Goal: Entertainment & Leisure: Consume media (video, audio)

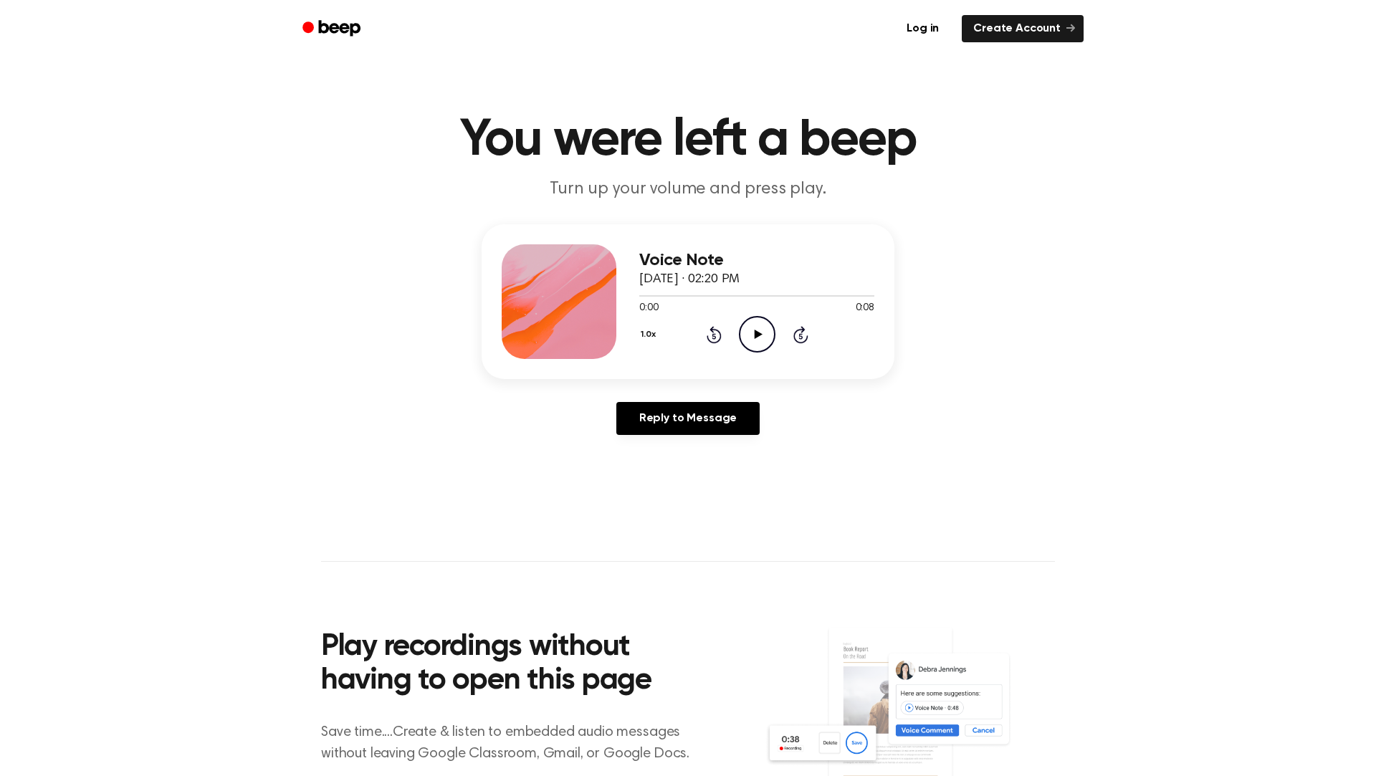
click at [746, 323] on icon "Play Audio" at bounding box center [757, 334] width 37 height 37
click at [765, 326] on icon "Play Audio" at bounding box center [757, 334] width 37 height 37
click at [711, 331] on icon at bounding box center [714, 334] width 15 height 17
click at [712, 331] on icon at bounding box center [714, 334] width 15 height 17
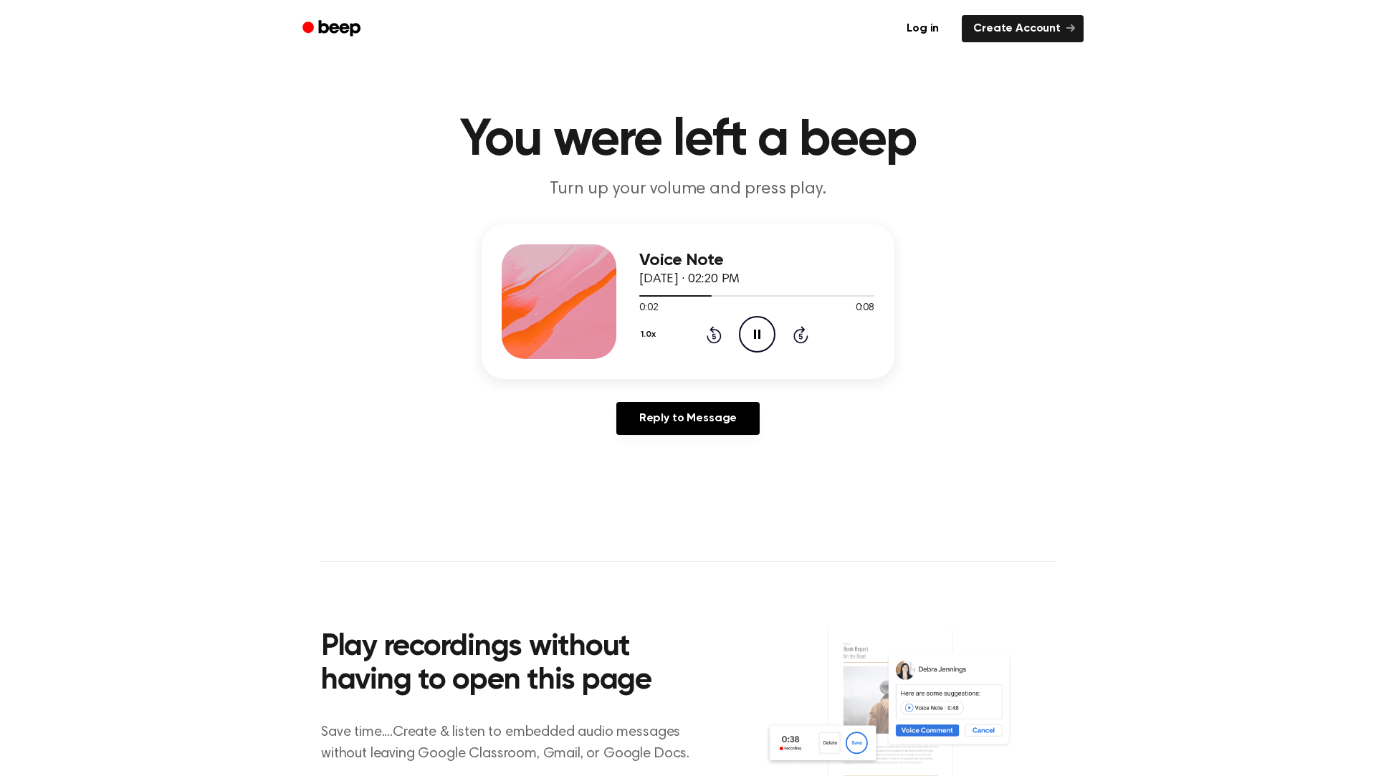
click at [712, 331] on icon at bounding box center [714, 334] width 15 height 17
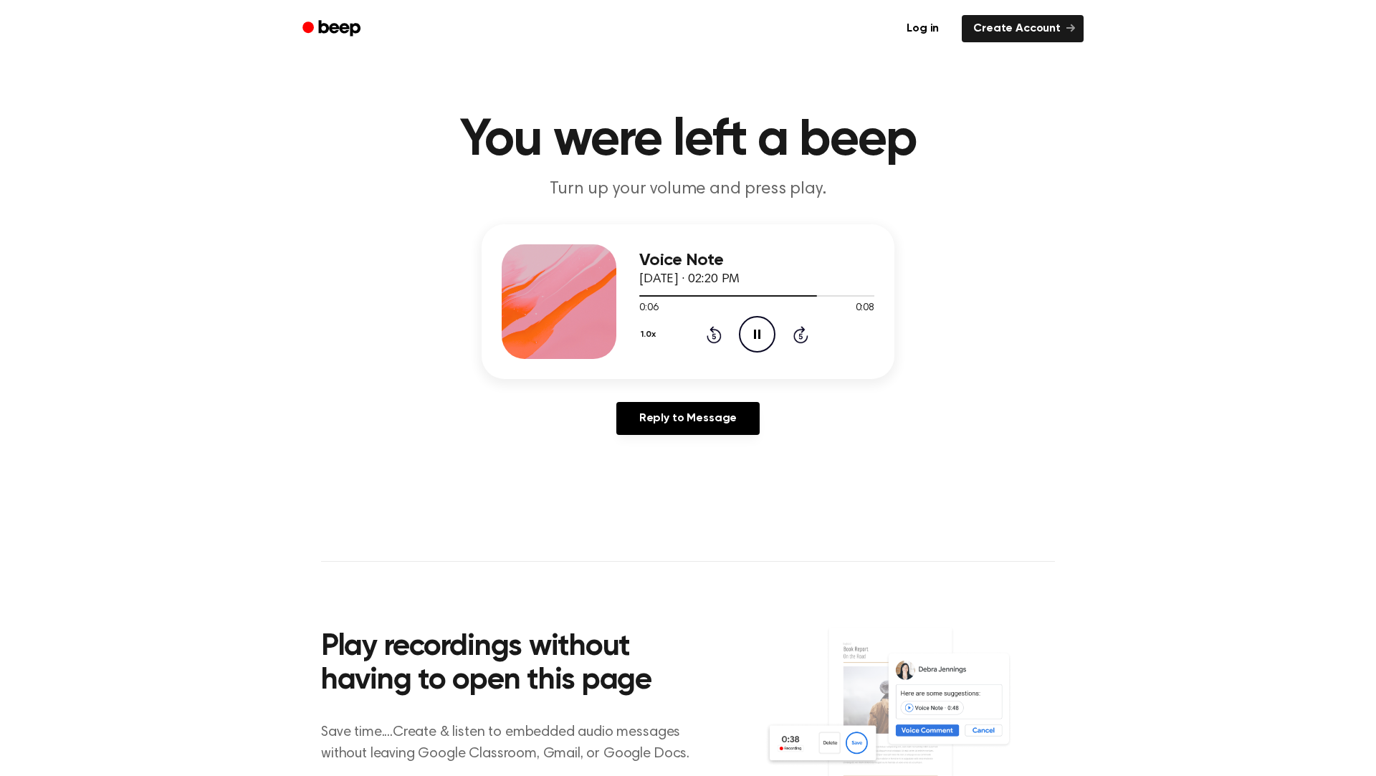
click at [750, 330] on icon "Pause Audio" at bounding box center [757, 334] width 37 height 37
click at [750, 327] on icon "Play Audio" at bounding box center [757, 334] width 37 height 37
click at [707, 327] on icon "Rewind 5 seconds" at bounding box center [714, 334] width 16 height 19
click at [749, 338] on icon "Play Audio" at bounding box center [757, 334] width 37 height 37
click at [714, 339] on icon "Rewind 5 seconds" at bounding box center [714, 334] width 16 height 19
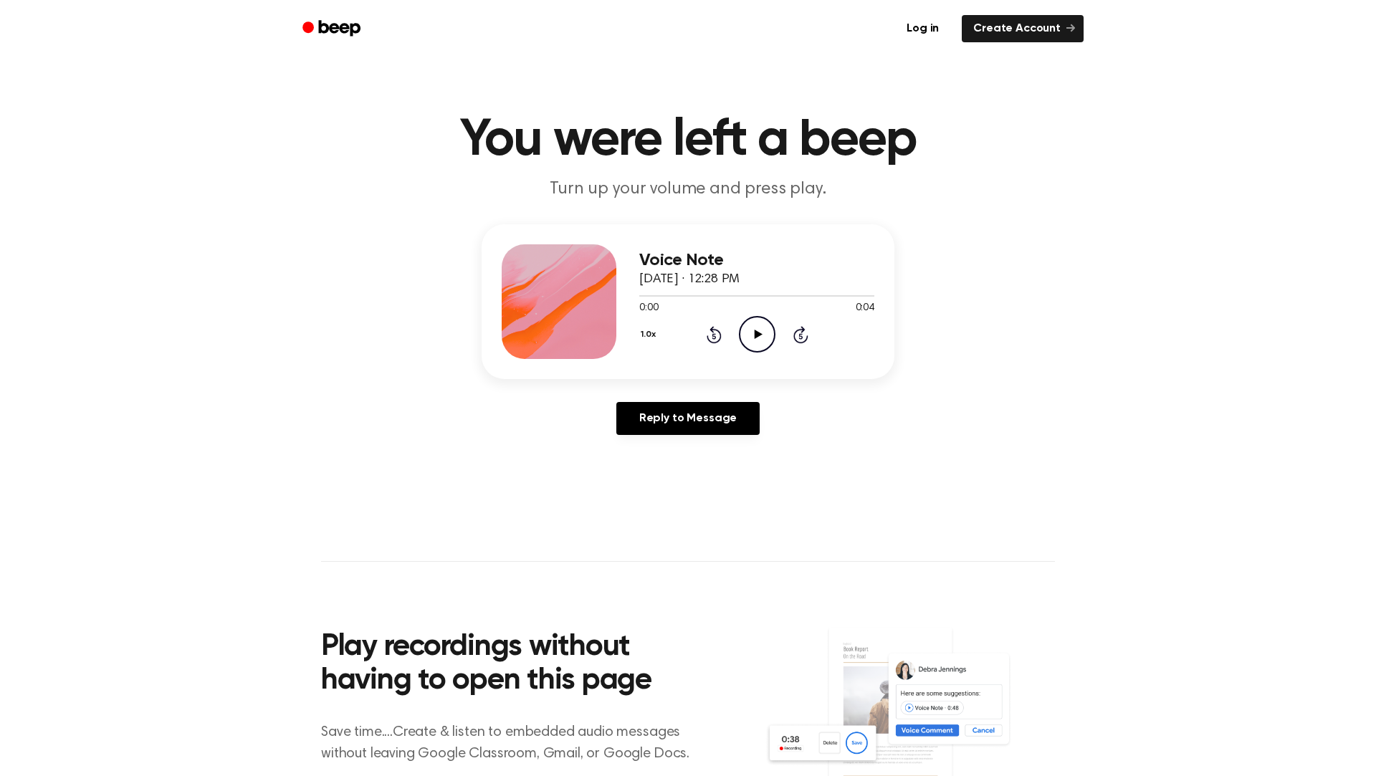
click at [743, 327] on icon "Play Audio" at bounding box center [757, 334] width 37 height 37
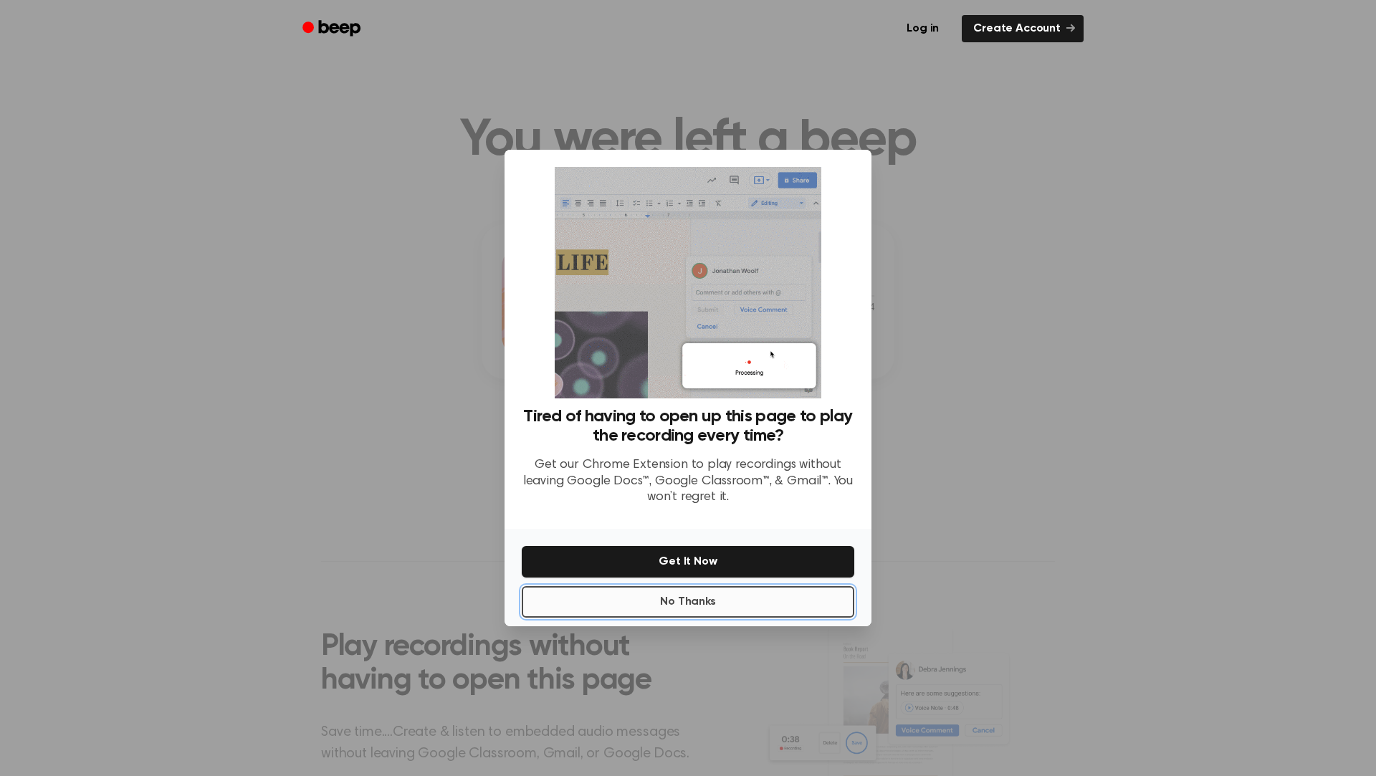
click at [755, 590] on button "No Thanks" at bounding box center [688, 602] width 333 height 32
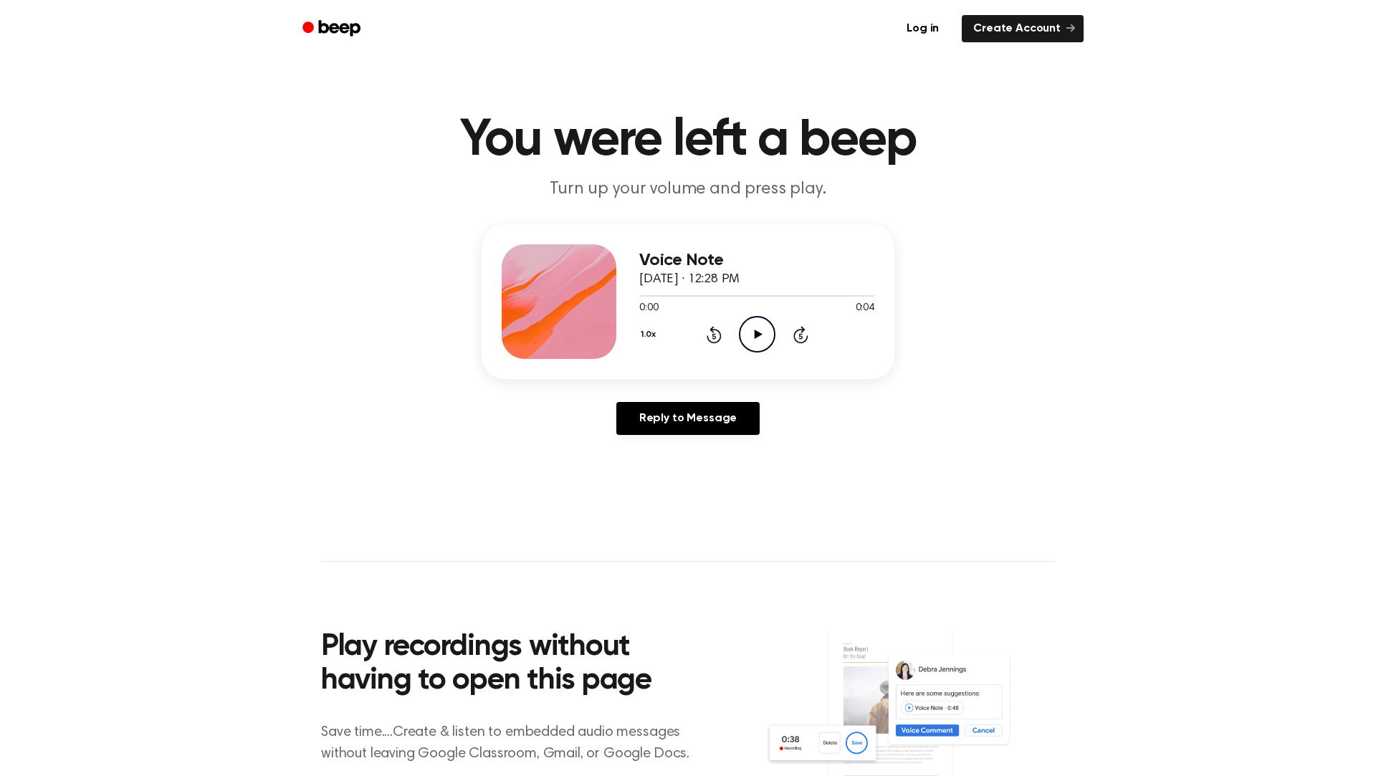
click at [745, 349] on icon "Play Audio" at bounding box center [757, 334] width 37 height 37
click at [719, 338] on icon at bounding box center [714, 334] width 15 height 17
click at [747, 338] on icon "Play Audio" at bounding box center [757, 334] width 37 height 37
click at [745, 338] on icon "Pause Audio" at bounding box center [757, 334] width 37 height 37
click at [715, 335] on icon "Rewind 5 seconds" at bounding box center [714, 334] width 16 height 19
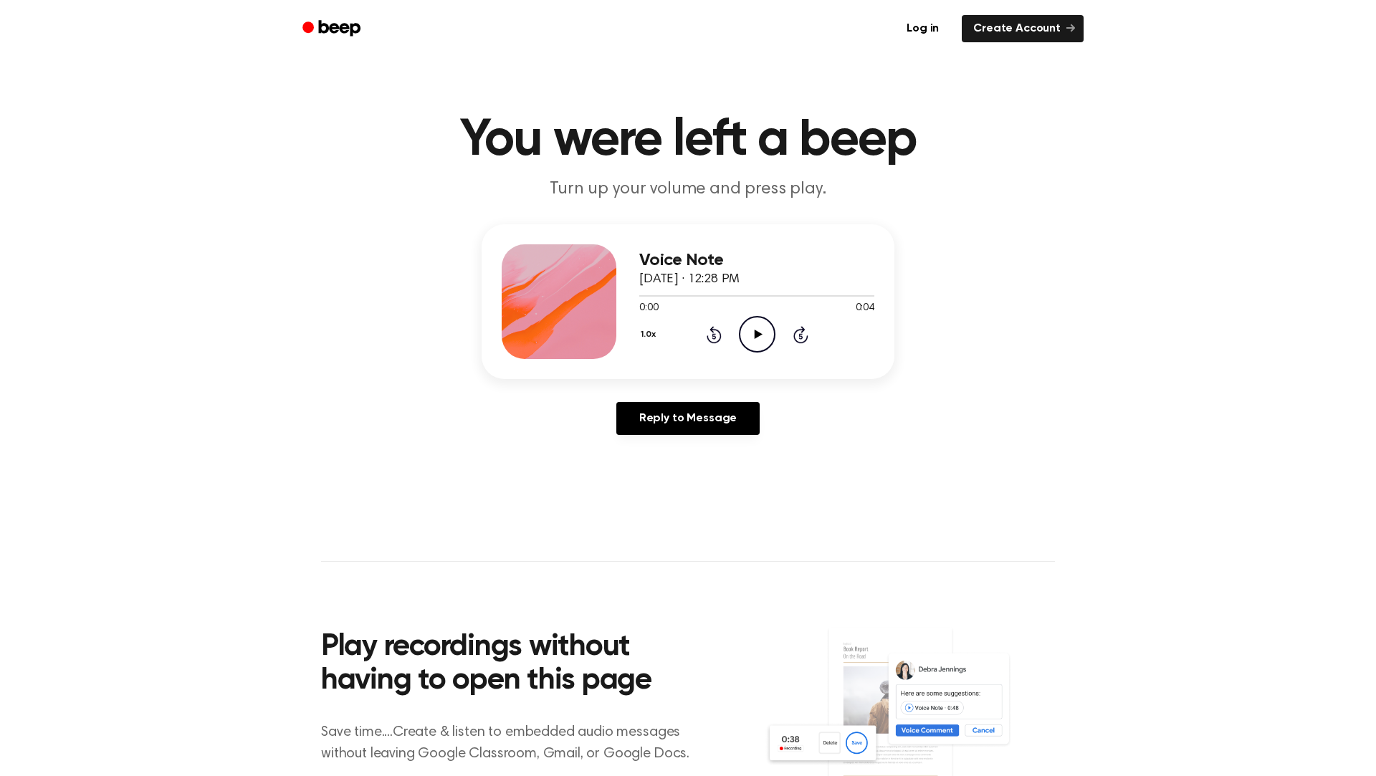
click at [744, 330] on icon "Play Audio" at bounding box center [757, 334] width 37 height 37
click at [750, 325] on icon "Pause Audio" at bounding box center [757, 334] width 37 height 37
click at [752, 335] on icon "Play Audio" at bounding box center [757, 334] width 37 height 37
click at [750, 325] on icon "Pause Audio" at bounding box center [757, 334] width 37 height 37
click at [746, 343] on icon "Play Audio" at bounding box center [757, 334] width 37 height 37
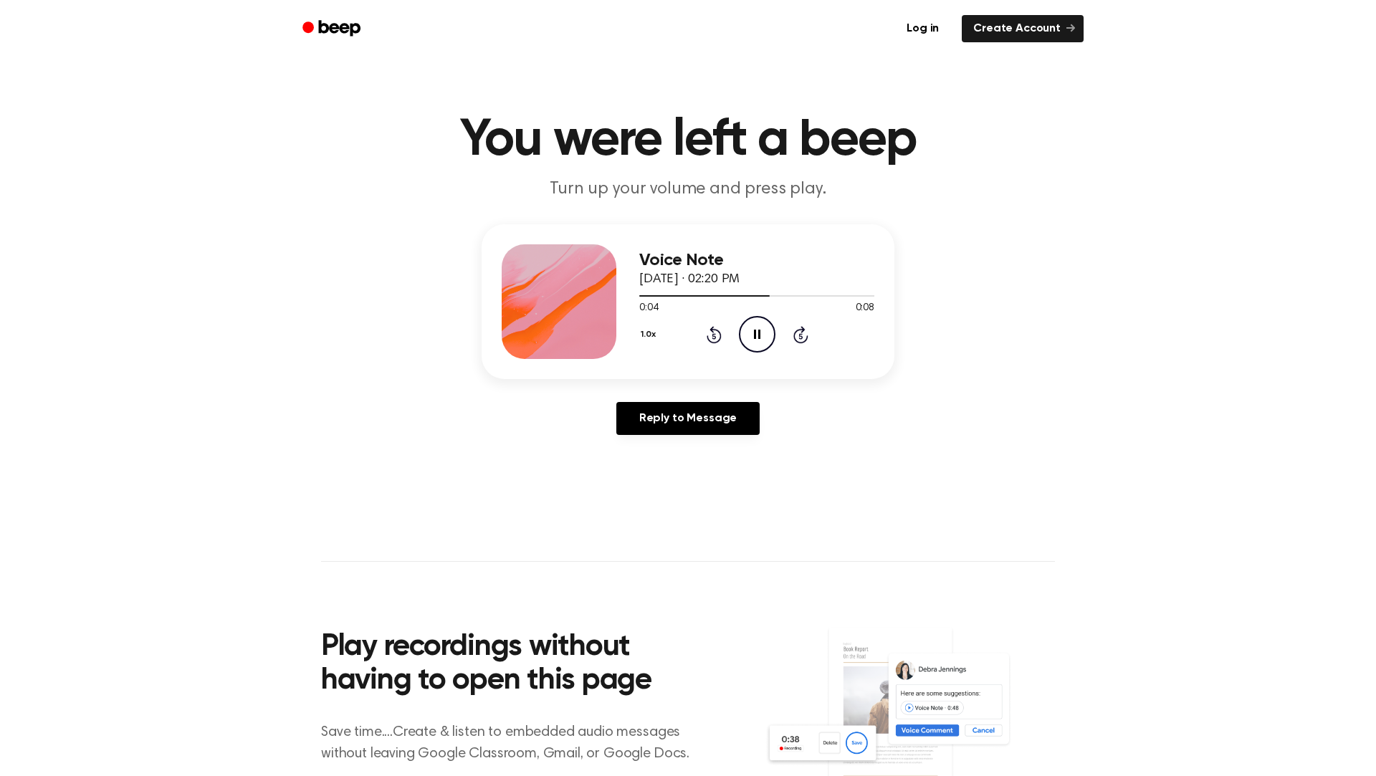
click at [711, 329] on icon at bounding box center [714, 334] width 15 height 17
click at [744, 329] on icon "Pause Audio" at bounding box center [757, 334] width 37 height 37
click at [716, 324] on div "1.0x Rewind 5 seconds Play Audio Skip 5 seconds" at bounding box center [756, 334] width 235 height 37
click at [717, 326] on icon "Rewind 5 seconds" at bounding box center [714, 334] width 16 height 19
click at [755, 330] on icon at bounding box center [758, 334] width 8 height 9
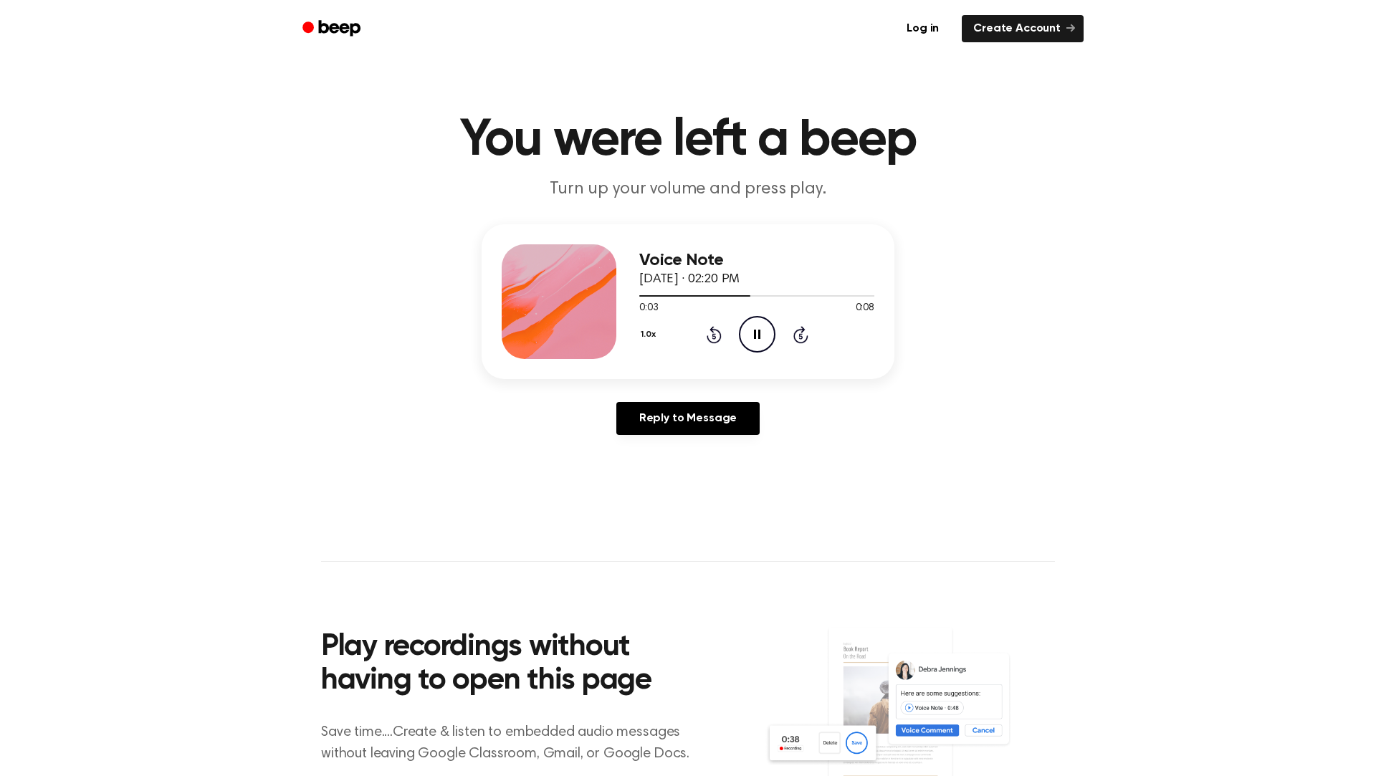
click at [724, 334] on div "1.0x Rewind 5 seconds Pause Audio Skip 5 seconds" at bounding box center [756, 334] width 235 height 37
click at [707, 331] on icon "Rewind 5 seconds" at bounding box center [714, 334] width 16 height 19
click at [714, 345] on div "1.0x Rewind 5 seconds Pause Audio Skip 5 seconds" at bounding box center [756, 334] width 235 height 37
click at [714, 325] on icon "Rewind 5 seconds" at bounding box center [714, 334] width 16 height 19
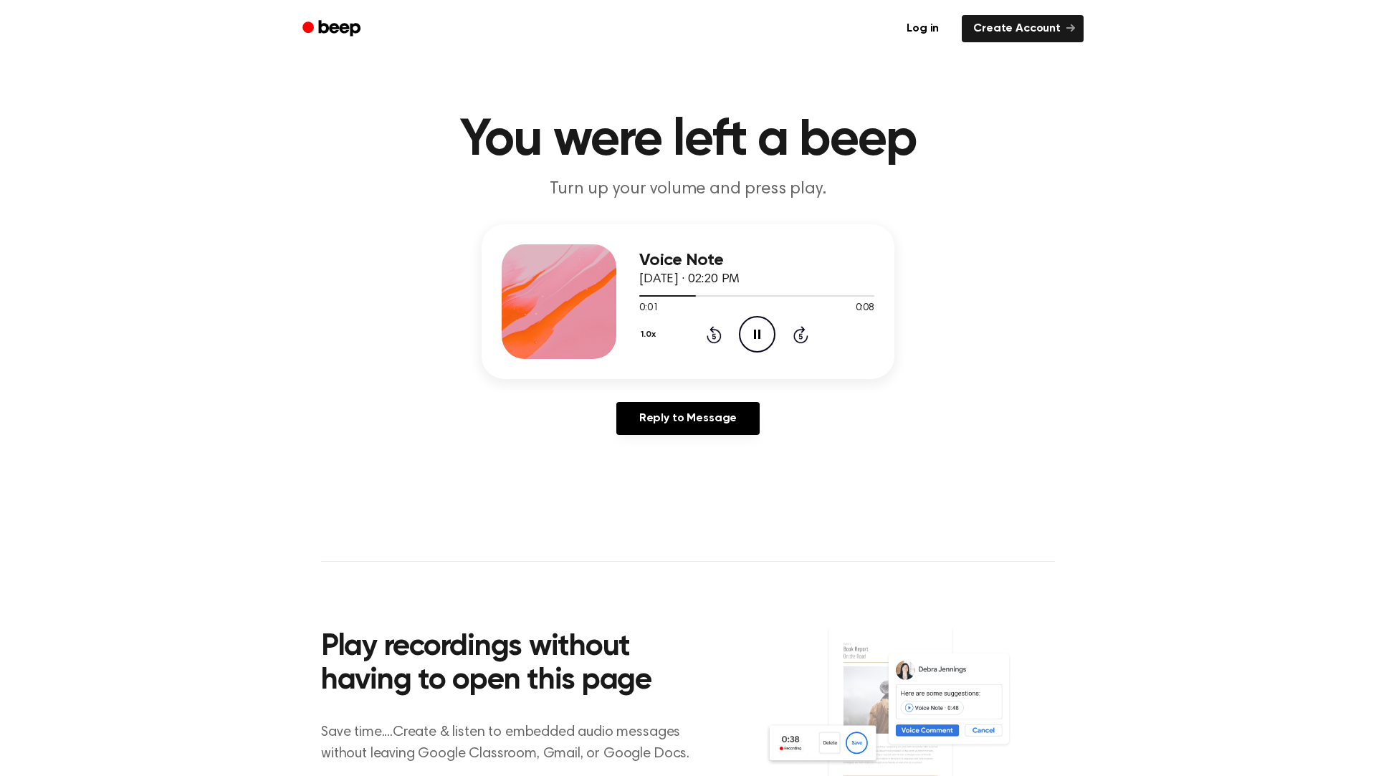
click at [714, 325] on icon "Rewind 5 seconds" at bounding box center [714, 334] width 16 height 19
click at [759, 325] on icon "Pause Audio" at bounding box center [757, 334] width 37 height 37
click at [735, 330] on div "1.0x Rewind 5 seconds Play Audio Skip 5 seconds" at bounding box center [756, 334] width 235 height 37
click at [752, 333] on icon "Play Audio" at bounding box center [757, 334] width 37 height 37
click at [753, 333] on icon "Pause Audio" at bounding box center [757, 334] width 37 height 37
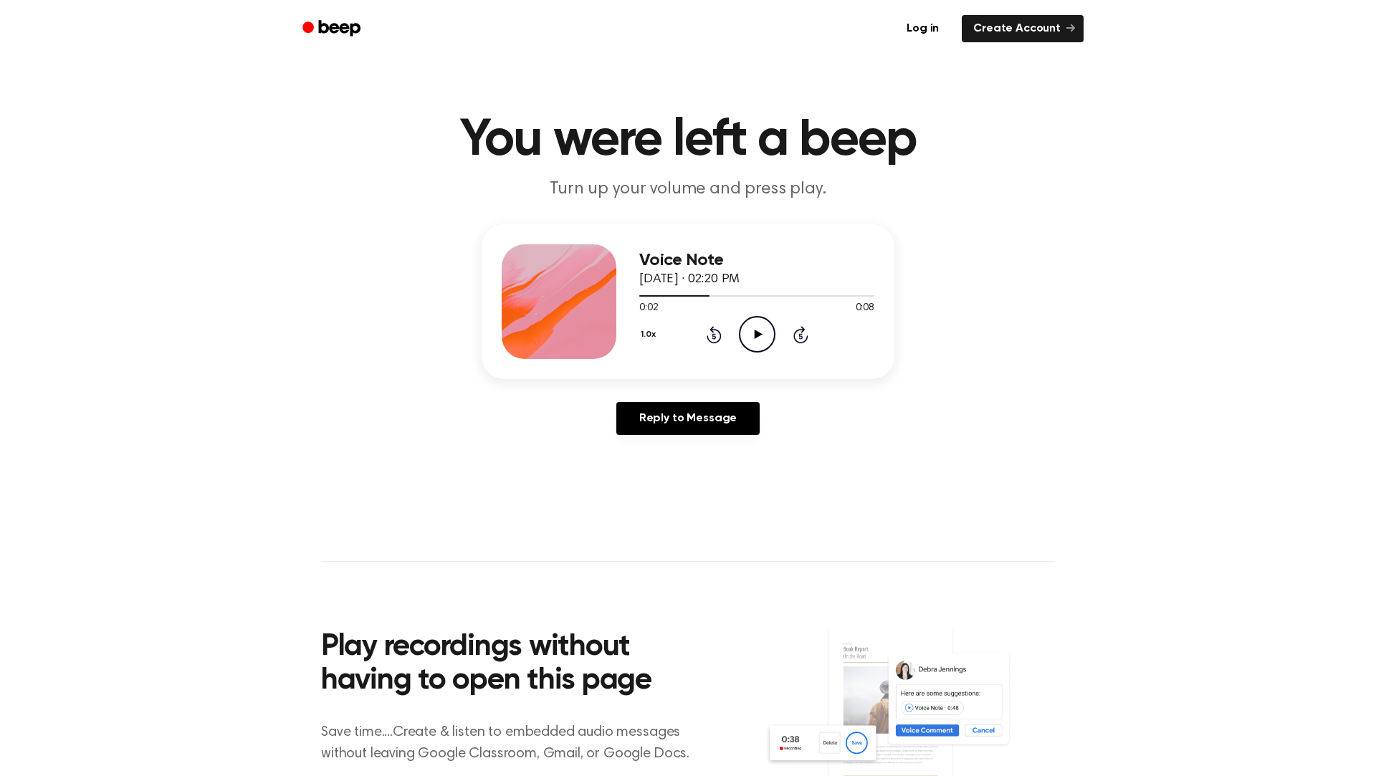
click at [724, 333] on div "1.0x Rewind 5 seconds Play Audio Skip 5 seconds" at bounding box center [756, 334] width 235 height 37
click at [711, 333] on icon "Rewind 5 seconds" at bounding box center [714, 334] width 16 height 19
click at [750, 333] on icon "Play Audio" at bounding box center [757, 334] width 37 height 37
click at [724, 332] on div "1.0x Rewind 5 seconds Pause Audio Skip 5 seconds" at bounding box center [756, 334] width 235 height 37
click at [714, 330] on icon at bounding box center [714, 334] width 15 height 17
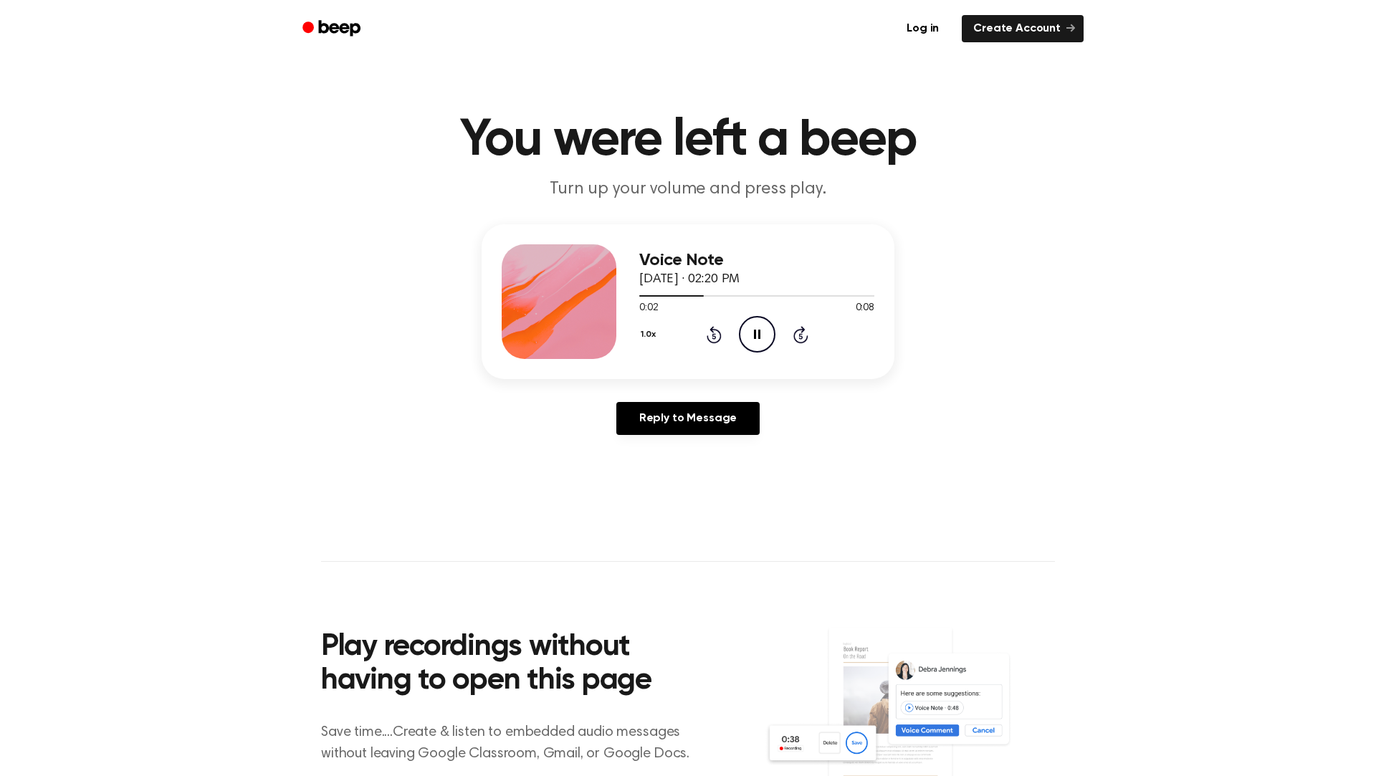
click at [774, 336] on circle at bounding box center [757, 334] width 35 height 35
